Goal: Information Seeking & Learning: Learn about a topic

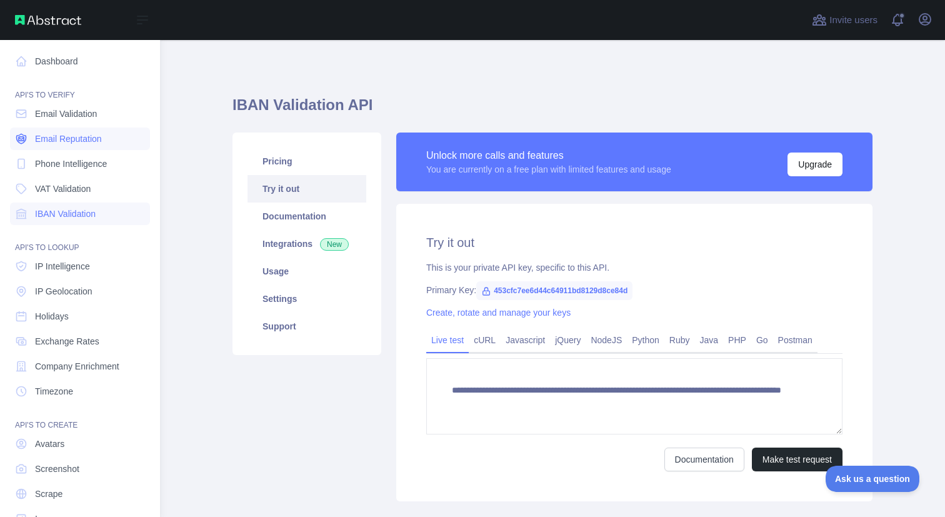
click at [78, 136] on span "Email Reputation" at bounding box center [68, 139] width 67 height 13
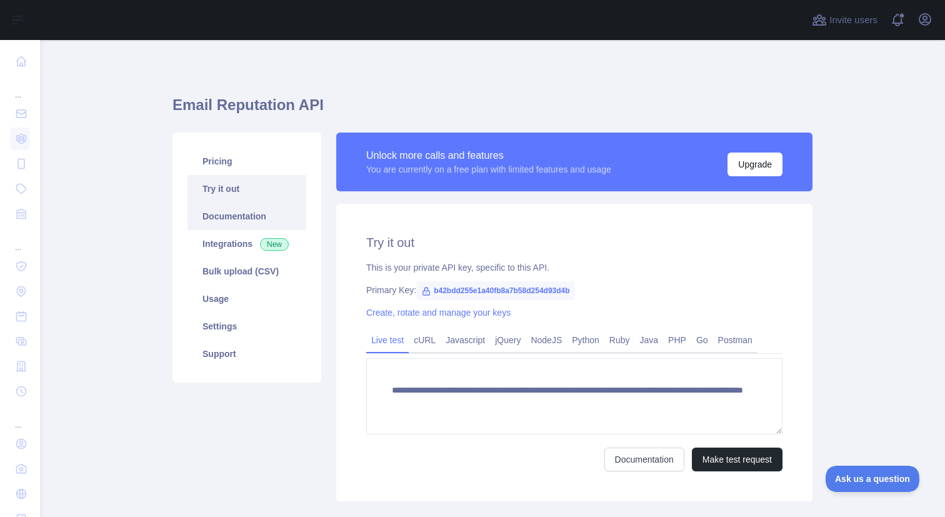
click at [258, 219] on link "Documentation" at bounding box center [247, 217] width 119 height 28
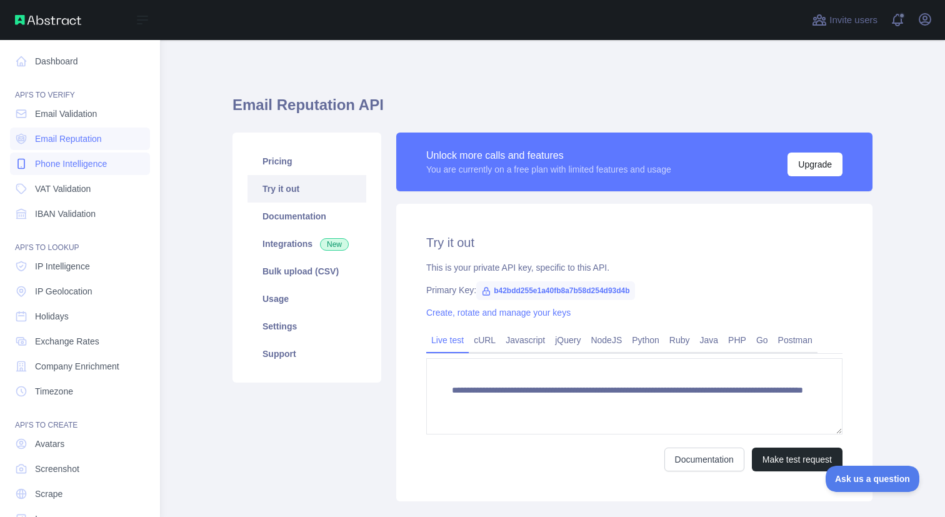
click at [61, 163] on span "Phone Intelligence" at bounding box center [71, 164] width 72 height 13
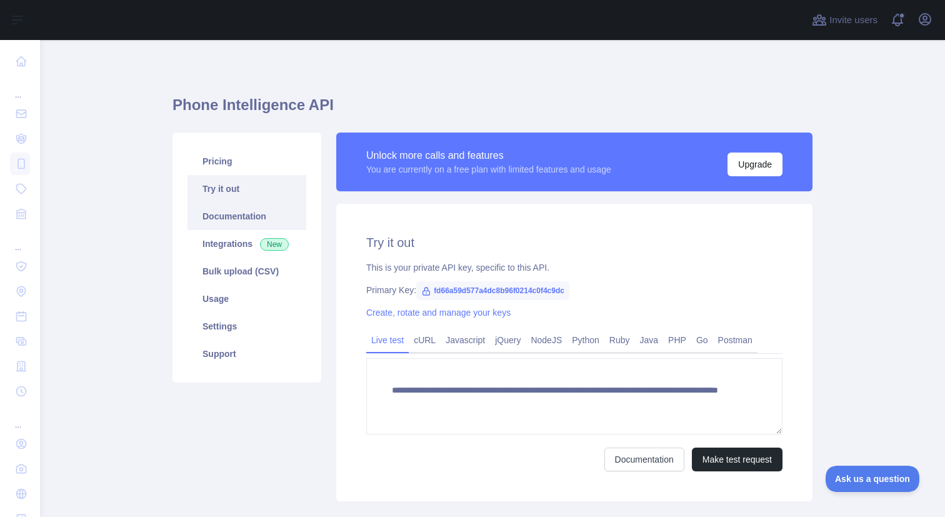
click at [257, 216] on link "Documentation" at bounding box center [247, 217] width 119 height 28
